Goal: Transaction & Acquisition: Purchase product/service

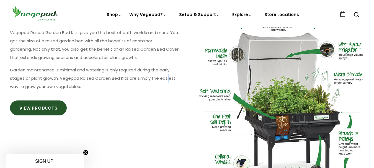
scroll to position [361, 0]
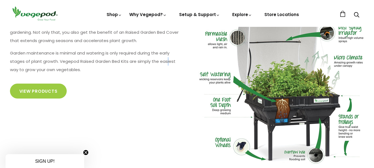
click at [36, 94] on link "View Products" at bounding box center [38, 91] width 57 height 15
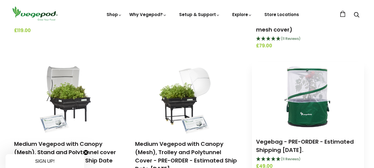
scroll to position [302, 0]
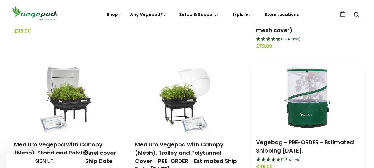
click at [306, 95] on img at bounding box center [308, 97] width 69 height 69
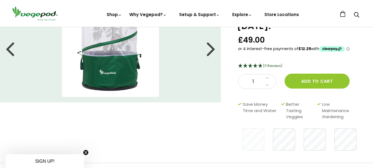
scroll to position [28, 0]
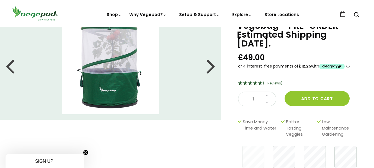
click at [212, 67] on div at bounding box center [211, 65] width 9 height 25
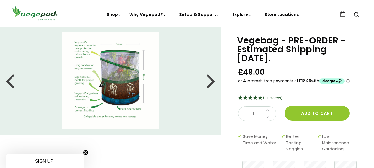
scroll to position [0, 0]
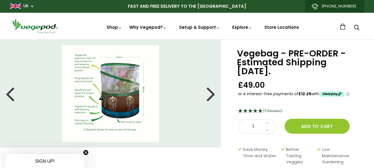
click at [117, 93] on img at bounding box center [110, 93] width 97 height 97
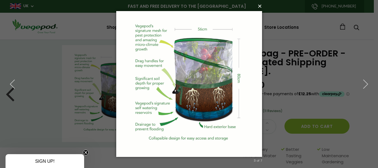
click at [260, 7] on button "×" at bounding box center [191, 6] width 146 height 12
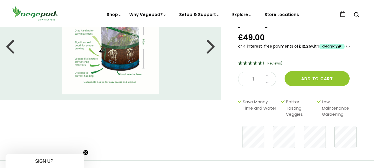
scroll to position [55, 0]
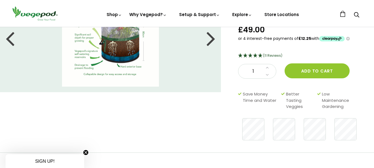
click at [214, 36] on div at bounding box center [211, 38] width 9 height 25
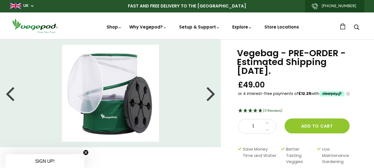
scroll to position [0, 0]
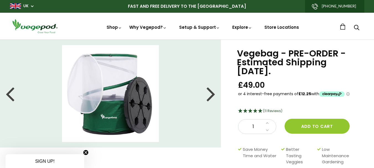
click at [214, 93] on div at bounding box center [211, 93] width 9 height 25
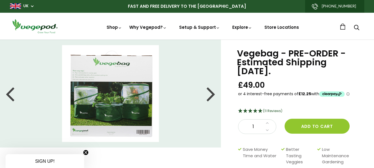
click at [120, 98] on img at bounding box center [110, 93] width 97 height 97
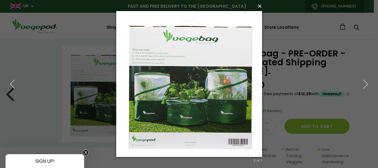
click at [261, 6] on button "×" at bounding box center [191, 6] width 146 height 12
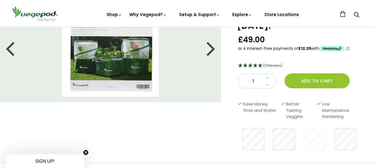
scroll to position [55, 0]
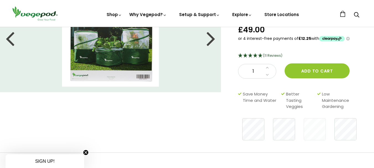
click at [209, 40] on div at bounding box center [211, 38] width 9 height 25
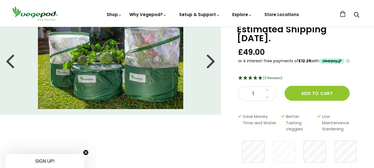
scroll to position [0, 0]
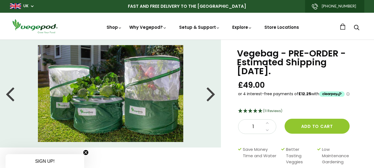
click at [210, 96] on div at bounding box center [211, 93] width 9 height 25
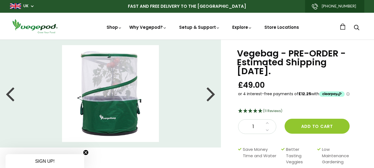
click at [210, 96] on div at bounding box center [211, 93] width 9 height 25
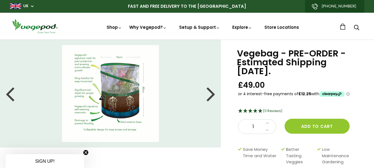
click at [210, 96] on div at bounding box center [211, 93] width 9 height 25
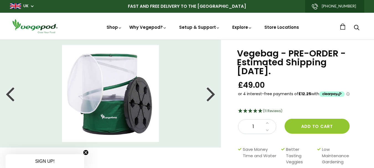
click at [210, 96] on div at bounding box center [211, 93] width 9 height 25
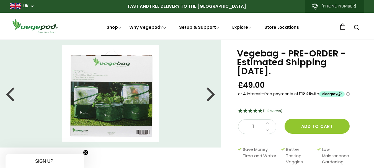
click at [210, 96] on div at bounding box center [211, 93] width 9 height 25
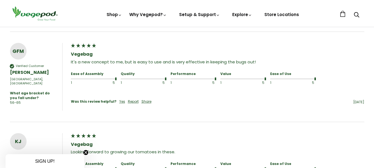
scroll to position [277, 0]
